Goal: Task Accomplishment & Management: Use online tool/utility

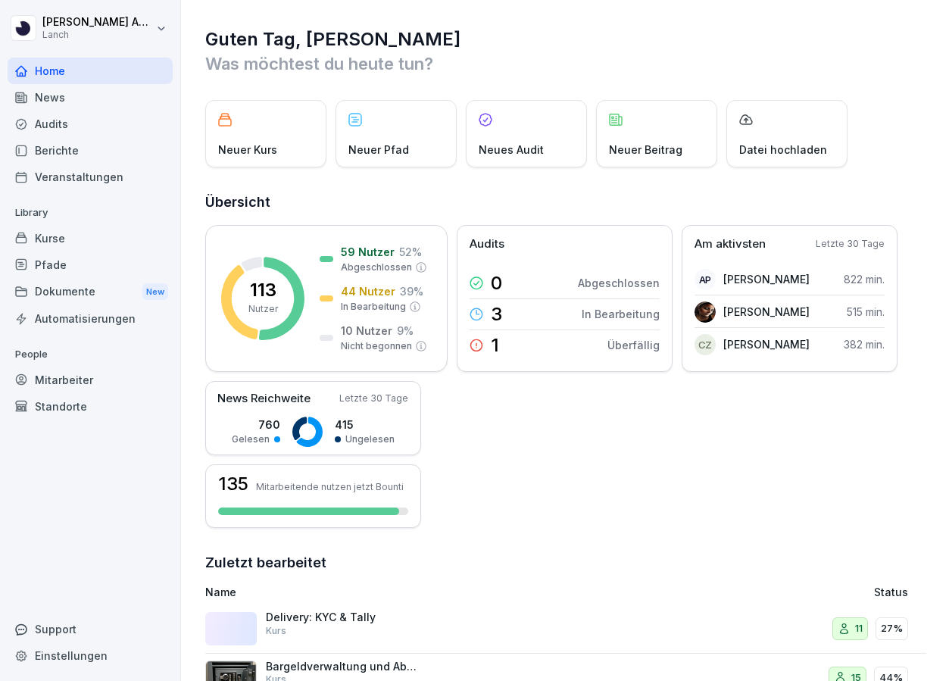
click at [56, 130] on div "Audits" at bounding box center [90, 124] width 165 height 27
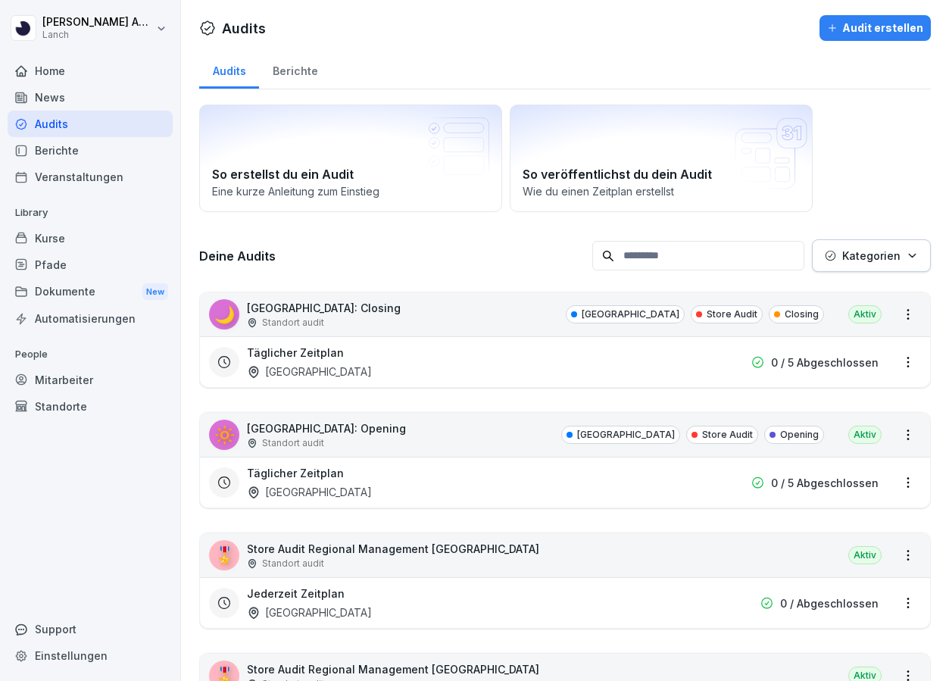
click at [292, 313] on p "[GEOGRAPHIC_DATA]: Closing" at bounding box center [324, 308] width 154 height 16
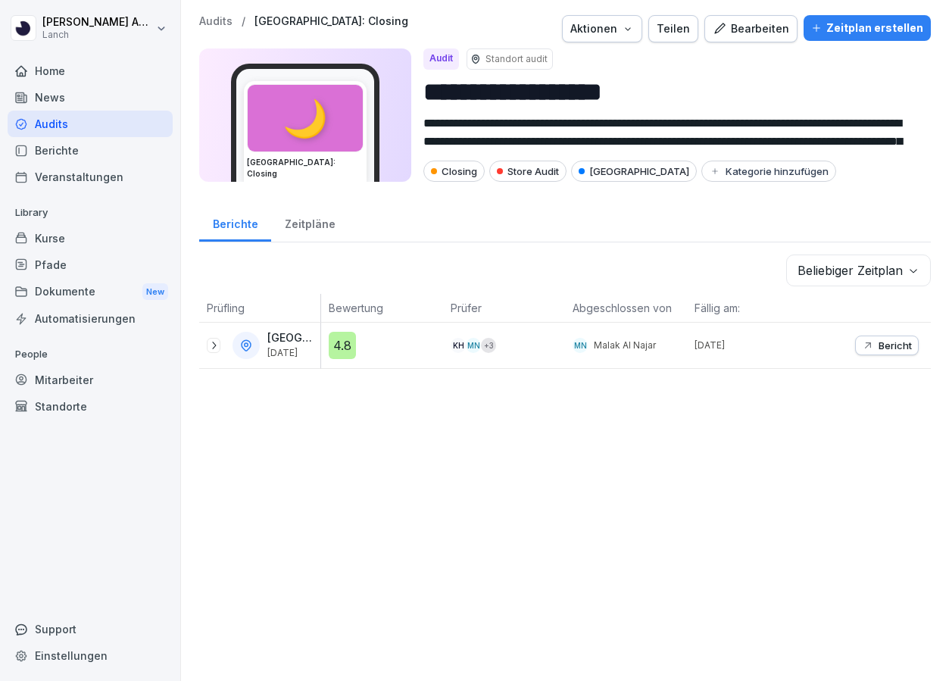
click at [370, 349] on div "4.8" at bounding box center [386, 345] width 114 height 27
click at [747, 20] on div "Bearbeiten" at bounding box center [751, 28] width 77 height 17
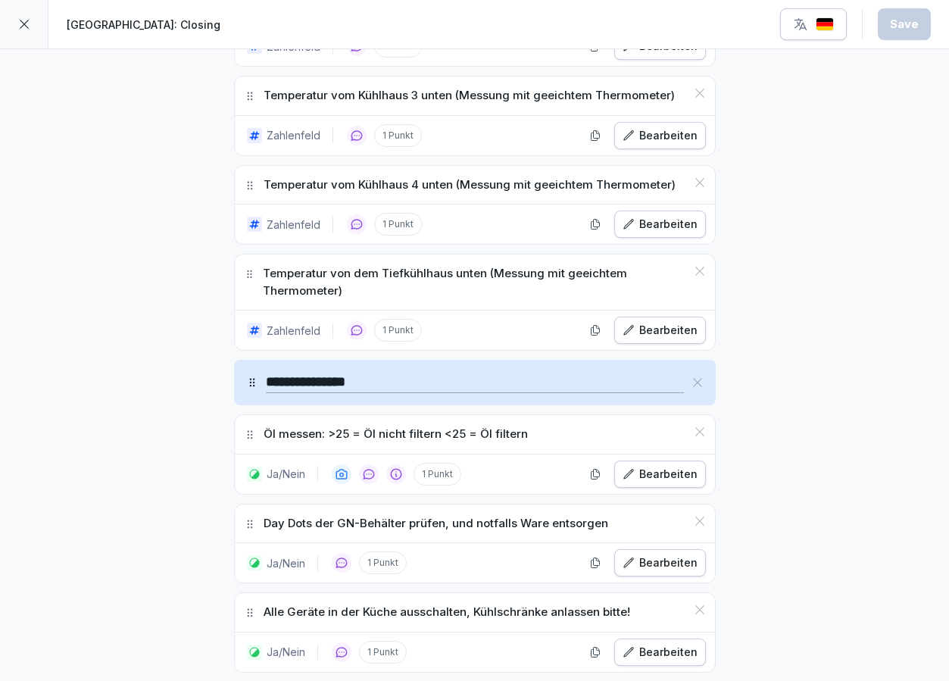
scroll to position [1676, 0]
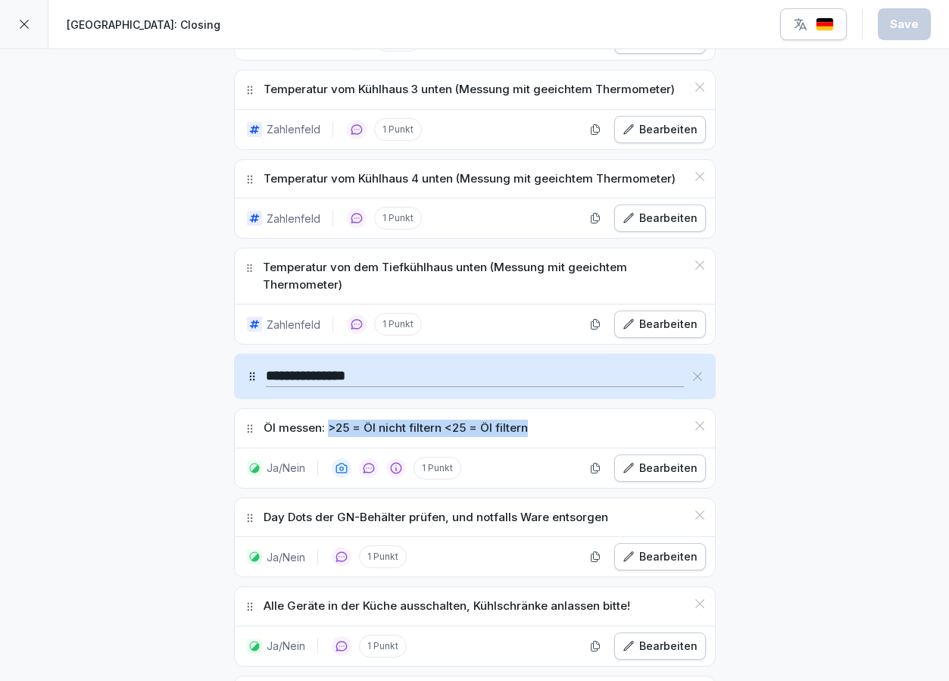
drag, startPoint x: 328, startPoint y: 429, endPoint x: 524, endPoint y: 425, distance: 196.2
click at [524, 425] on div "Öl messen: >25 = Öl nicht filtern <25 = Öl filtern" at bounding box center [475, 428] width 480 height 39
copy p ">25 = Öl nicht filtern <25 = Öl filtern"
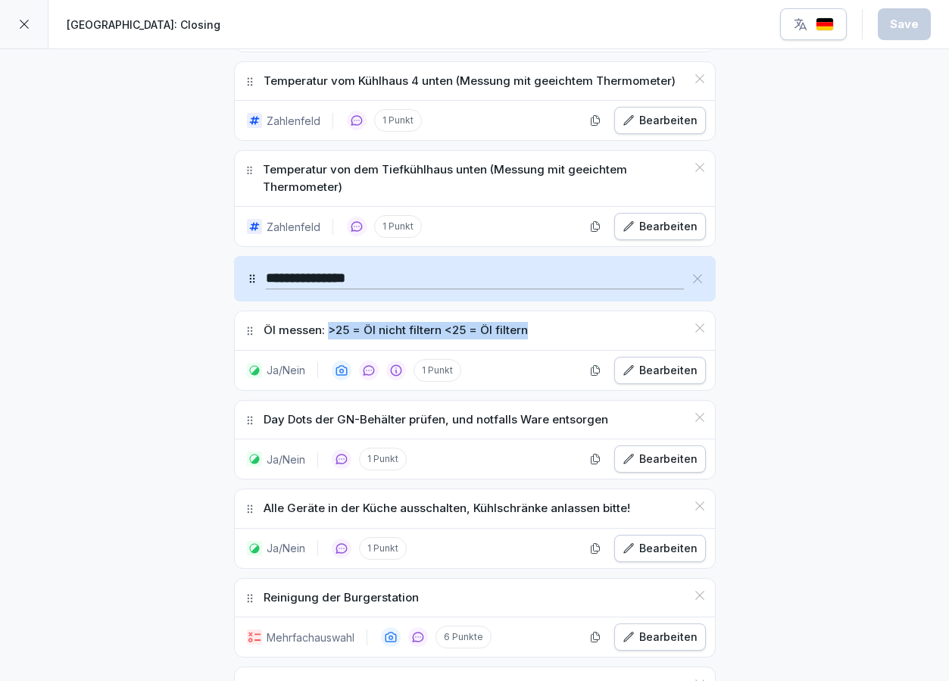
scroll to position [1777, 0]
